Goal: Information Seeking & Learning: Learn about a topic

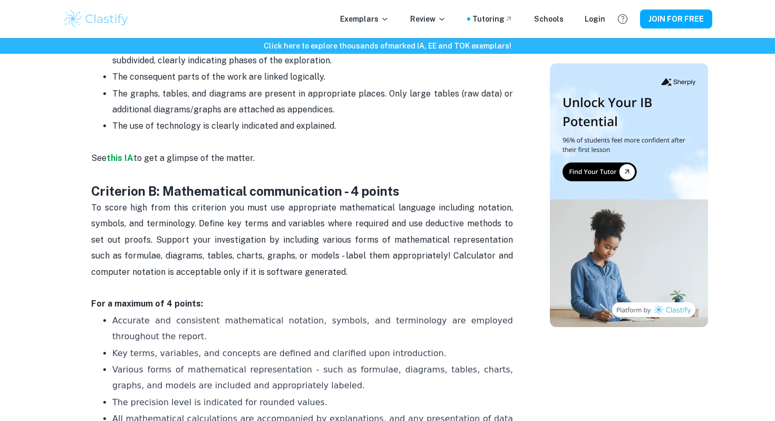
scroll to position [482, 0]
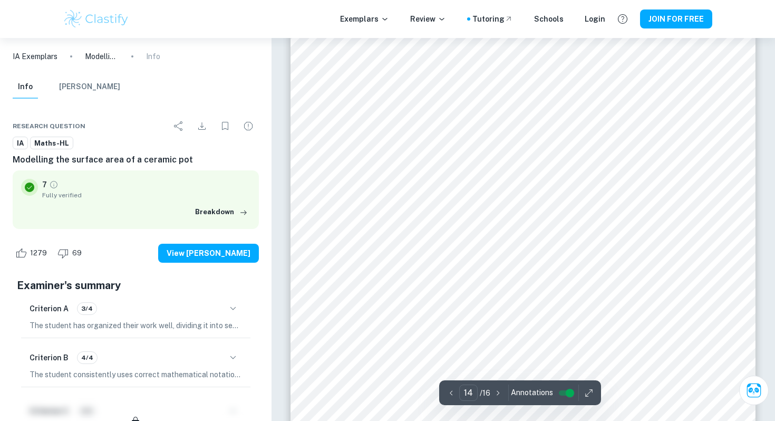
scroll to position [8877, 0]
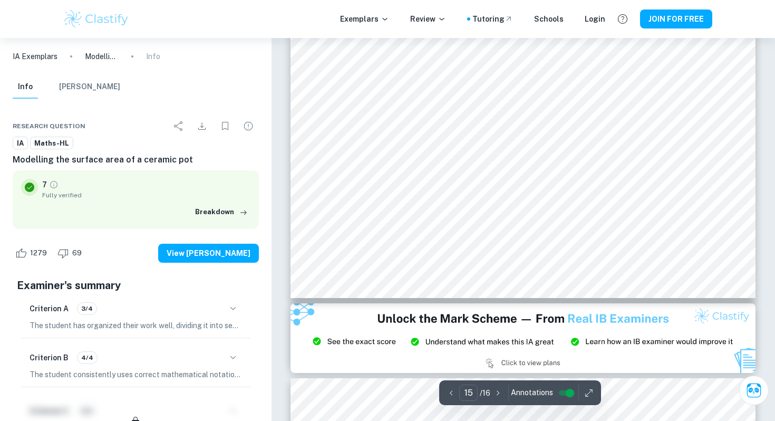
type input "14"
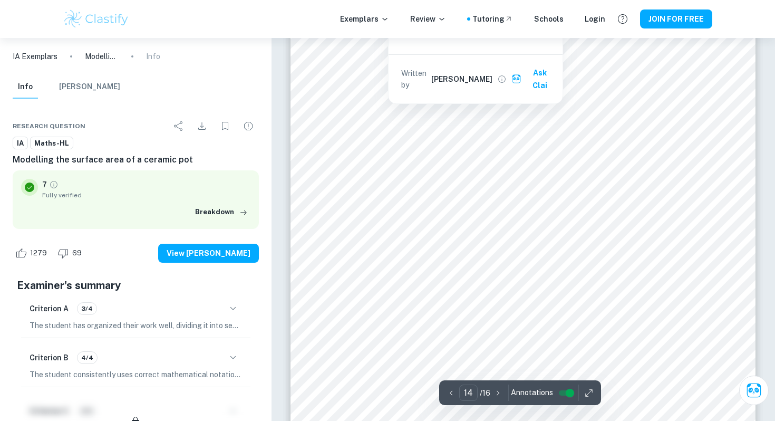
scroll to position [9122, 0]
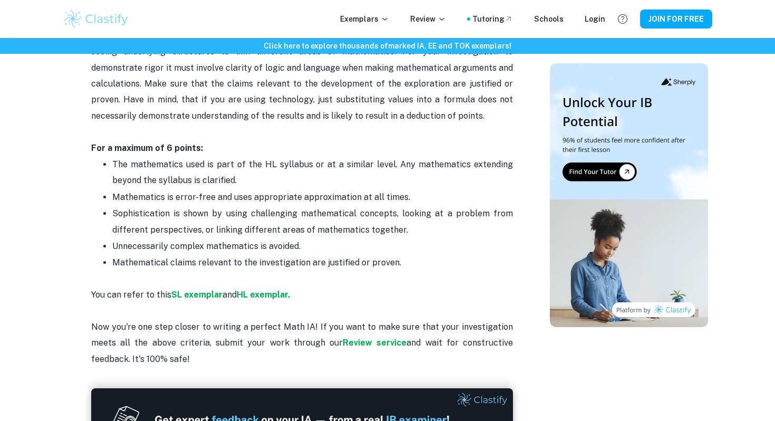
scroll to position [2118, 0]
